Goal: Task Accomplishment & Management: Complete application form

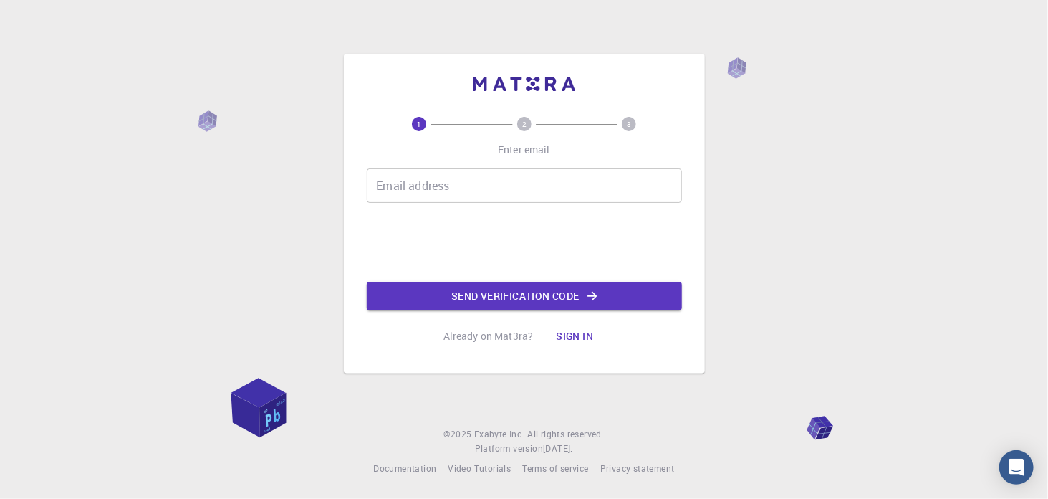
click at [497, 191] on input "Email address" at bounding box center [524, 185] width 315 height 34
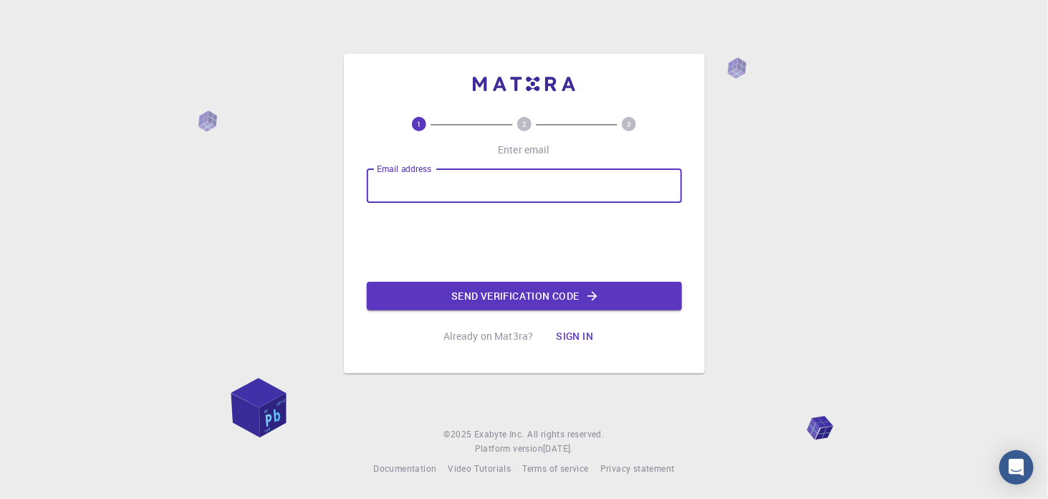
type input "[EMAIL_ADDRESS][DOMAIN_NAME]"
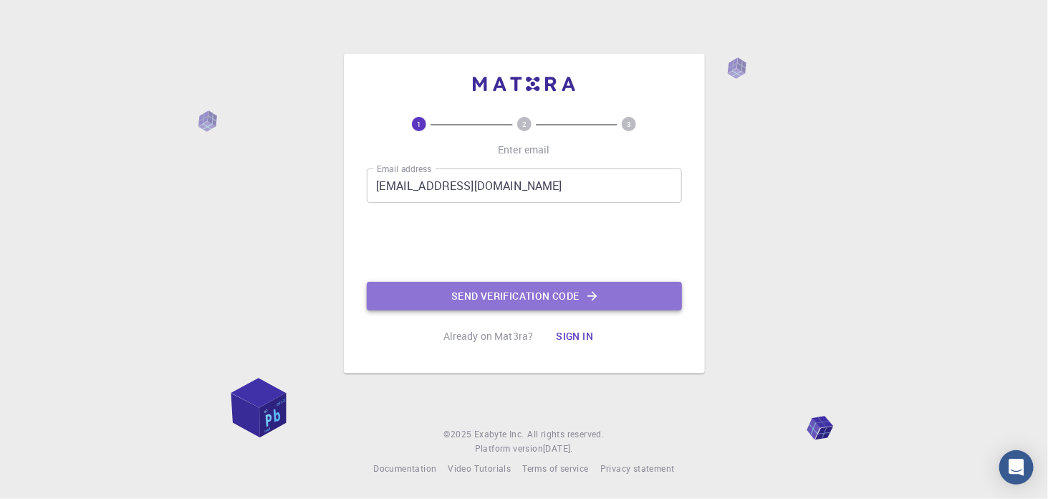
click at [524, 296] on button "Send verification code" at bounding box center [524, 295] width 315 height 29
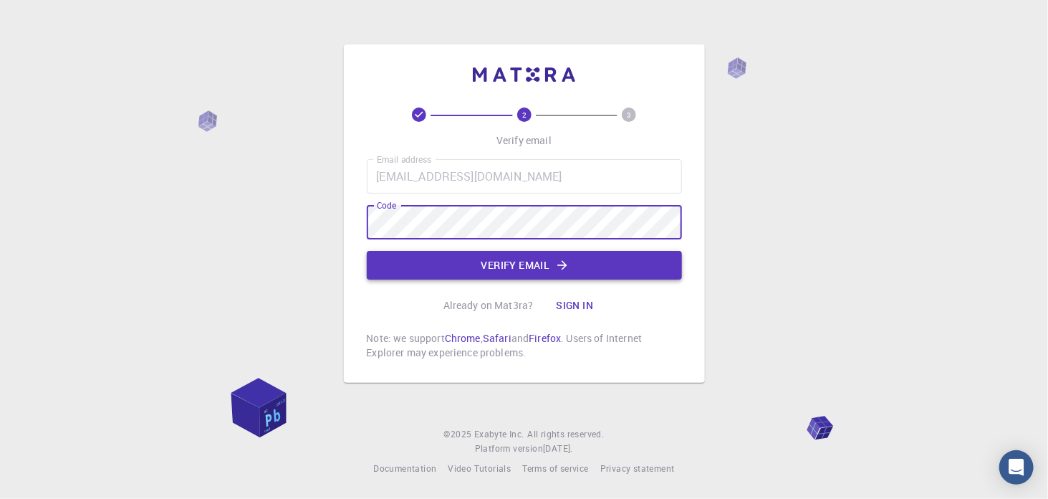
click at [524, 262] on button "Verify email" at bounding box center [524, 265] width 315 height 29
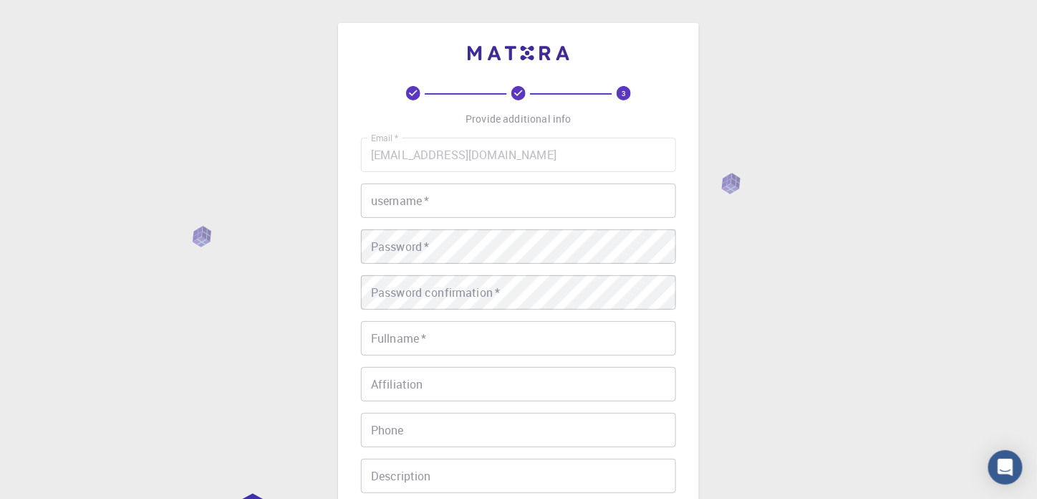
click at [468, 204] on input "username   *" at bounding box center [518, 200] width 315 height 34
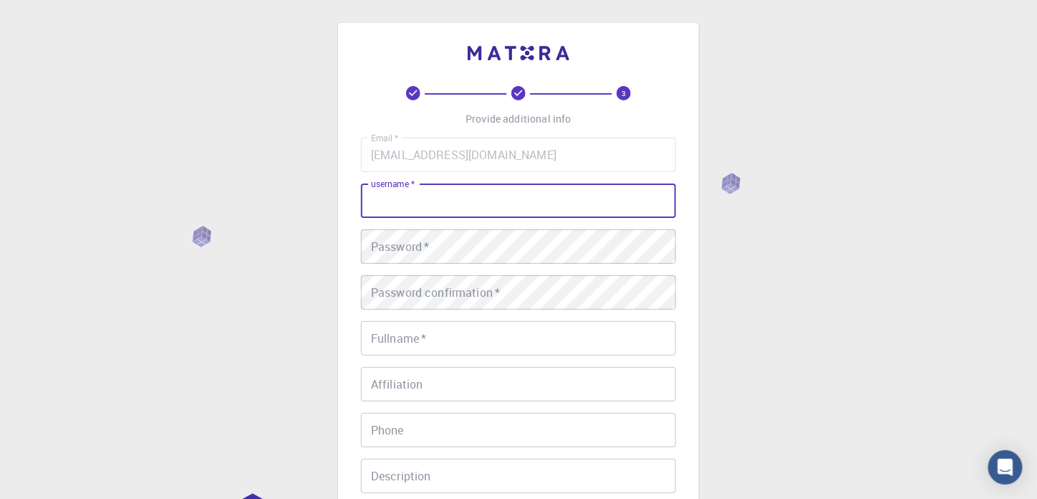
click at [467, 204] on input "username   *" at bounding box center [518, 200] width 315 height 34
type input "mrle"
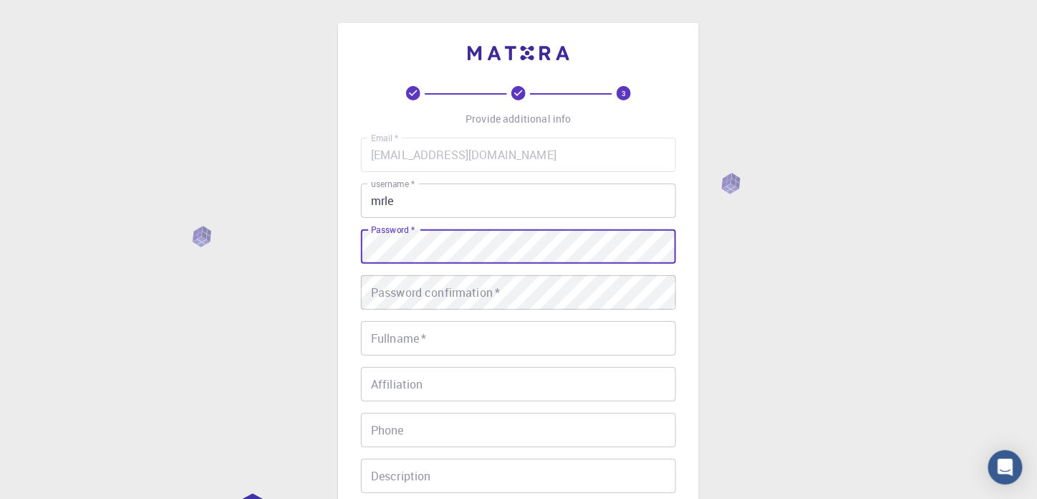
click at [299, 225] on div "3 Provide additional info Email   * [EMAIL_ADDRESS][DOMAIN_NAME] Email   * user…" at bounding box center [518, 364] width 1037 height 729
click at [107, 155] on div "3 Provide additional info Email   * [EMAIL_ADDRESS][DOMAIN_NAME] Email   * user…" at bounding box center [518, 364] width 1037 height 729
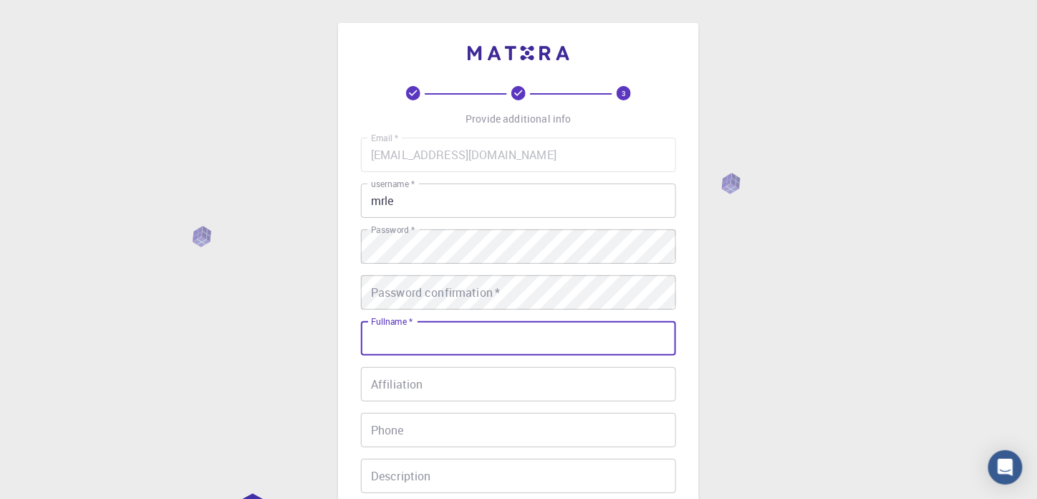
click at [416, 340] on input "Fullname   *" at bounding box center [518, 338] width 315 height 34
type input "[PERSON_NAME]"
click at [476, 383] on input "Affiliation" at bounding box center [518, 384] width 315 height 34
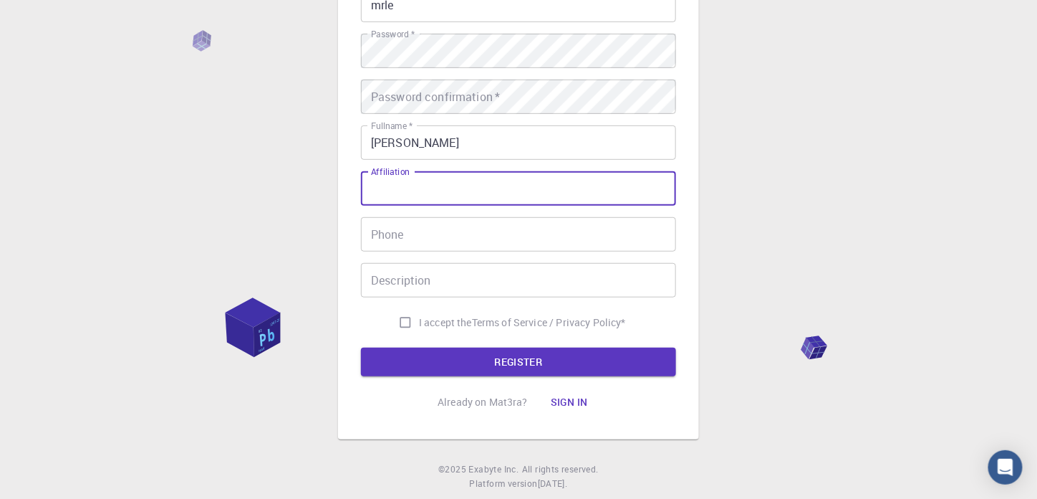
scroll to position [215, 0]
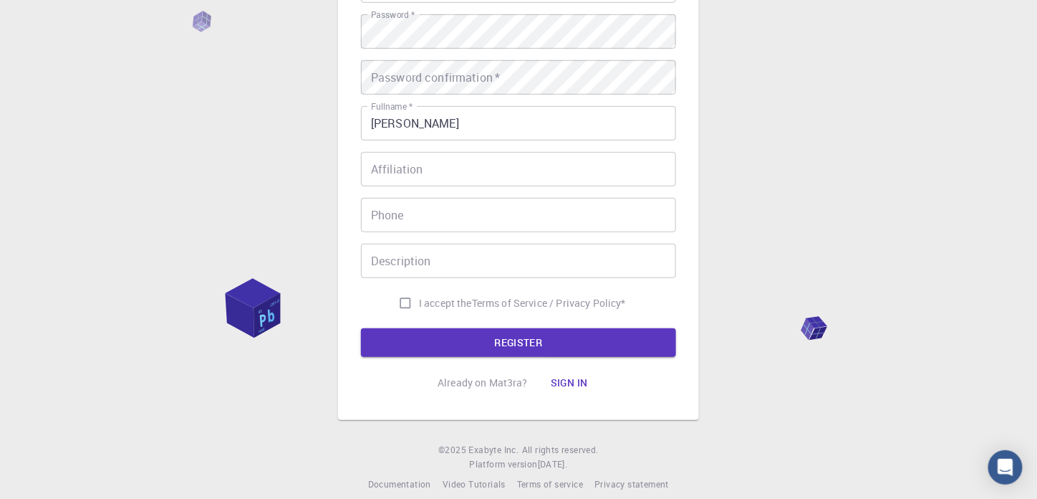
click at [450, 302] on span "I accept the" at bounding box center [445, 303] width 53 height 14
click at [419, 302] on input "I accept the Terms of Service / Privacy Policy *" at bounding box center [405, 302] width 27 height 27
checkbox input "true"
click at [457, 344] on button "REGISTER" at bounding box center [518, 342] width 315 height 29
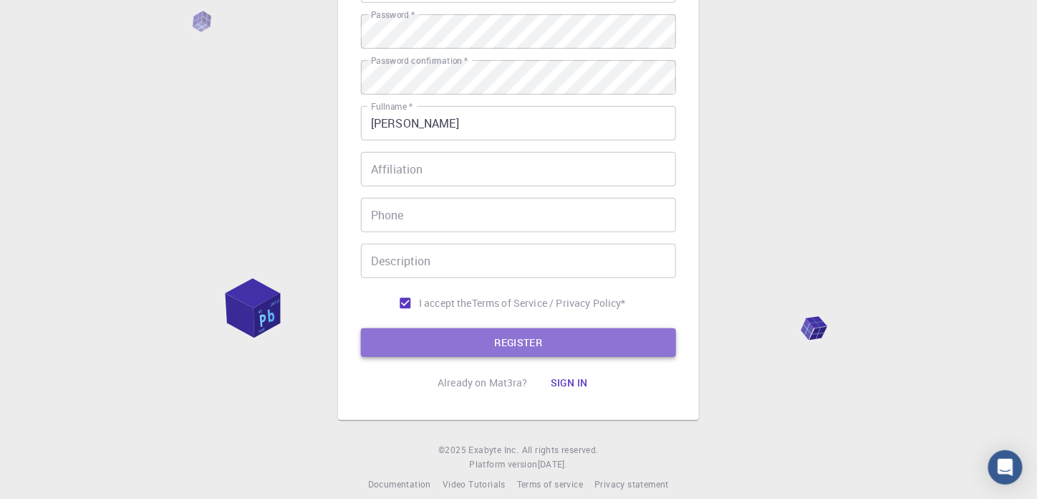
click at [481, 336] on button "REGISTER" at bounding box center [518, 342] width 315 height 29
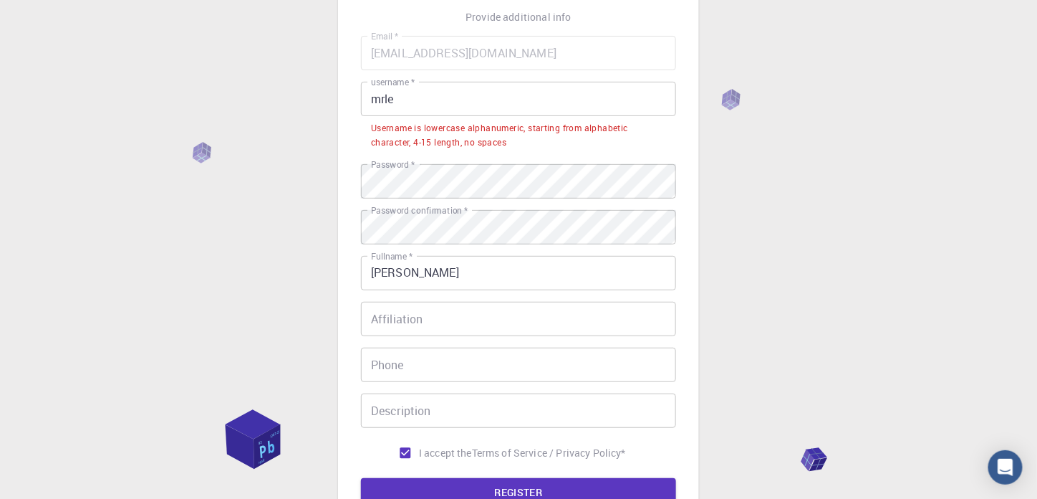
scroll to position [72, 0]
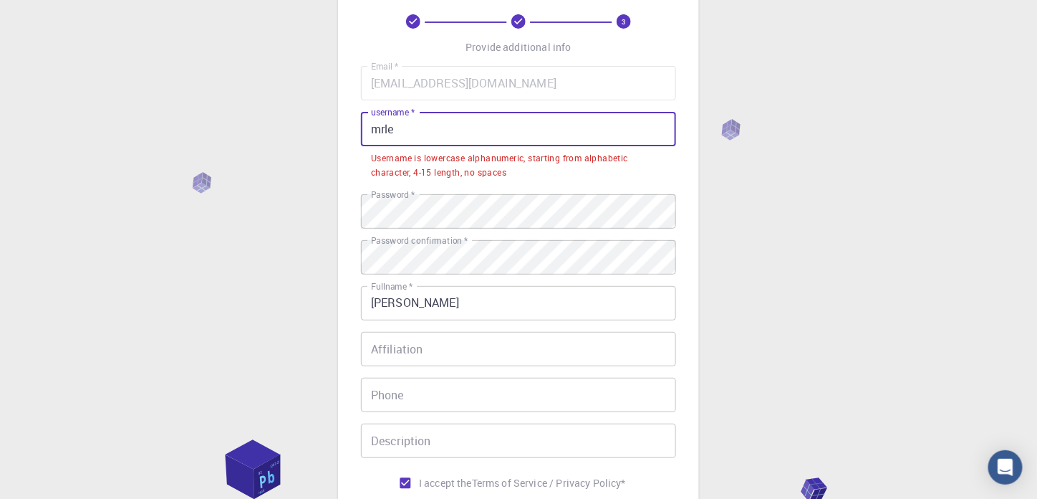
click at [441, 136] on input "mrle" at bounding box center [518, 129] width 315 height 34
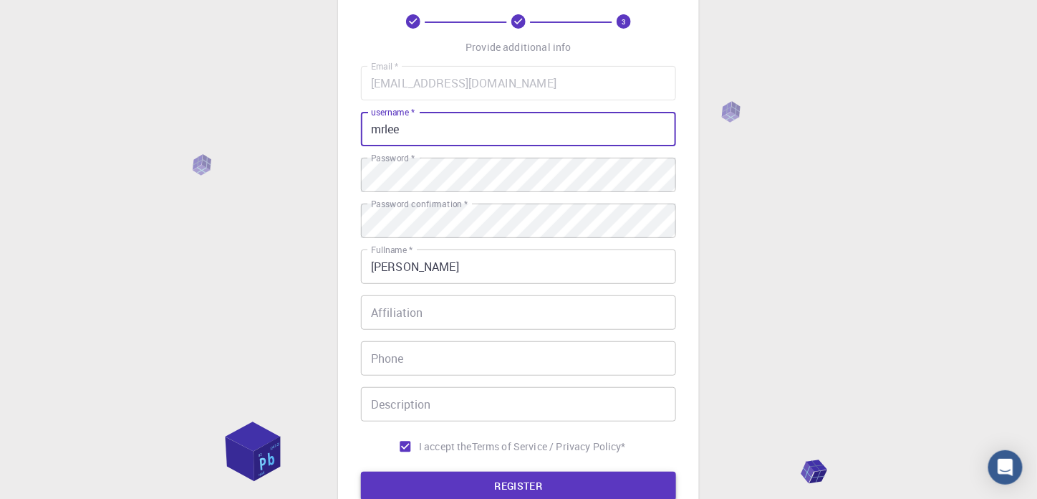
type input "mrlee"
drag, startPoint x: 524, startPoint y: 485, endPoint x: 527, endPoint y: 477, distance: 8.7
click at [524, 485] on button "REGISTER" at bounding box center [518, 485] width 315 height 29
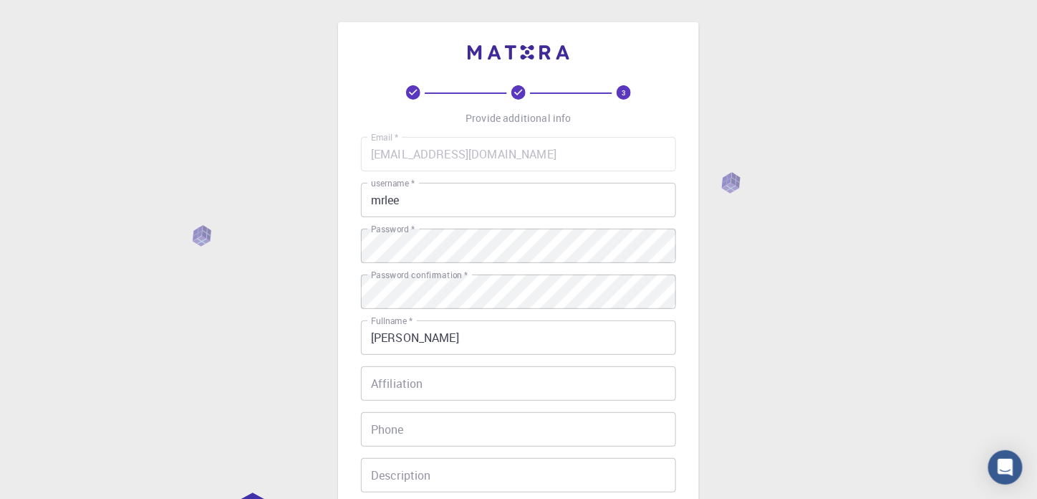
scroll to position [0, 0]
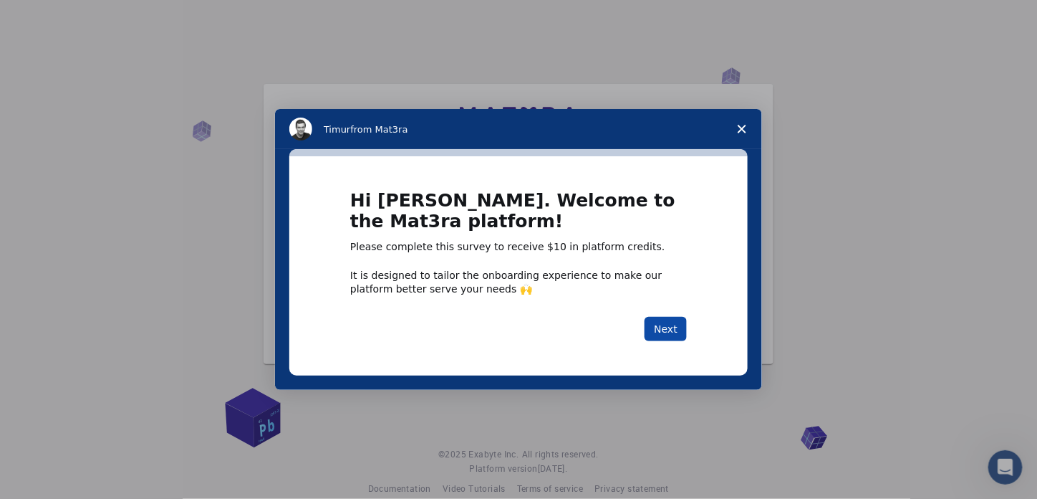
click at [665, 324] on button "Next" at bounding box center [666, 329] width 42 height 24
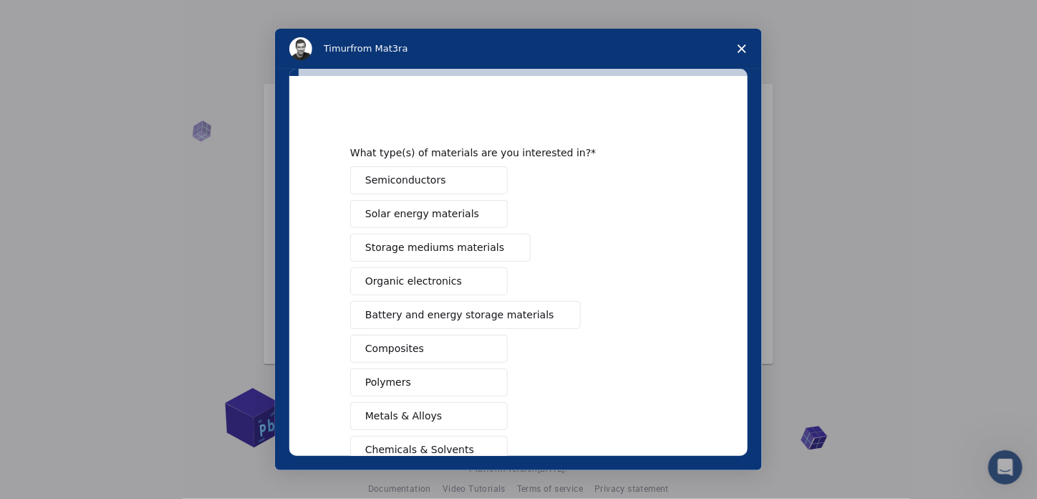
click at [744, 47] on polygon "Close survey" at bounding box center [742, 48] width 9 height 9
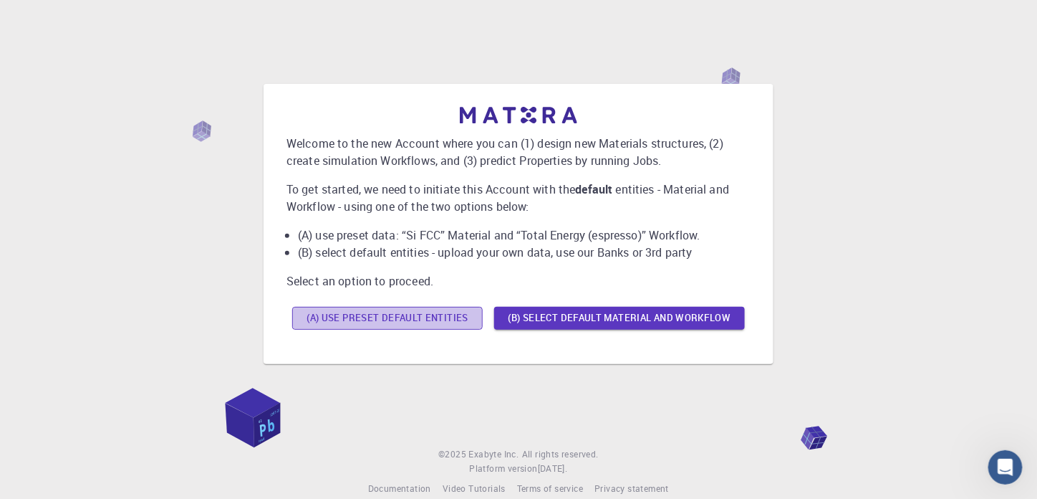
drag, startPoint x: 450, startPoint y: 317, endPoint x: 462, endPoint y: 310, distance: 13.8
click at [451, 317] on button "(A) Use preset default entities" at bounding box center [387, 318] width 191 height 23
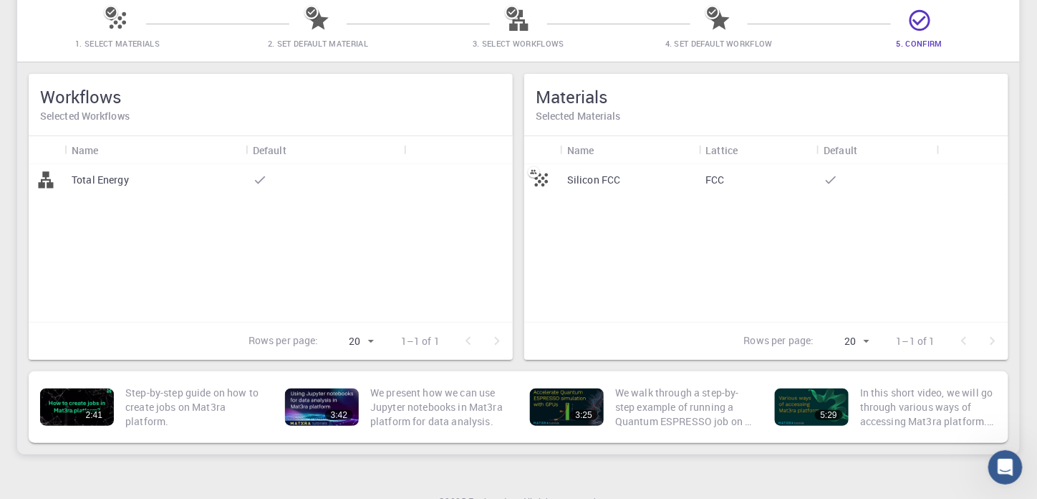
scroll to position [42, 0]
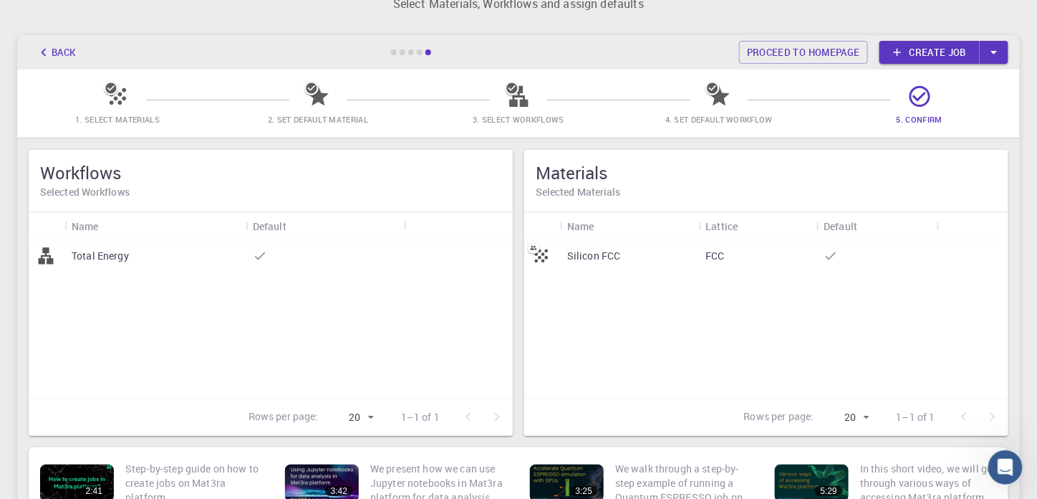
click at [261, 256] on icon at bounding box center [260, 255] width 11 height 8
